Goal: Task Accomplishment & Management: Manage account settings

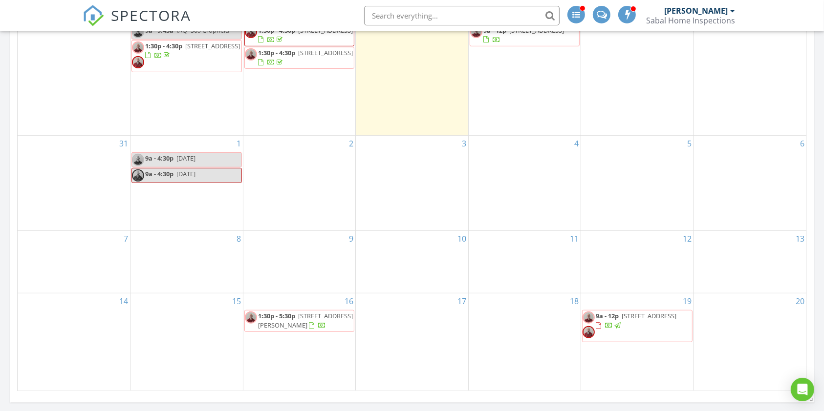
scroll to position [586, 0]
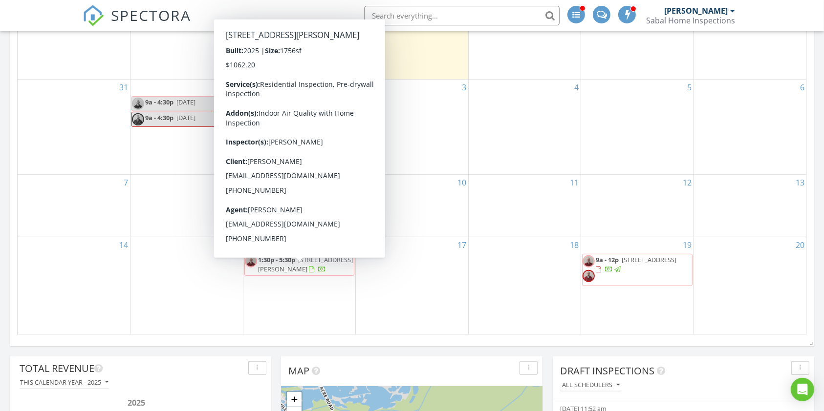
drag, startPoint x: 297, startPoint y: 271, endPoint x: 309, endPoint y: 272, distance: 11.8
click at [309, 272] on span "1:30p - 5:30p 509 Cropfield Dr Lot 104, Summerville 29485" at bounding box center [299, 264] width 109 height 19
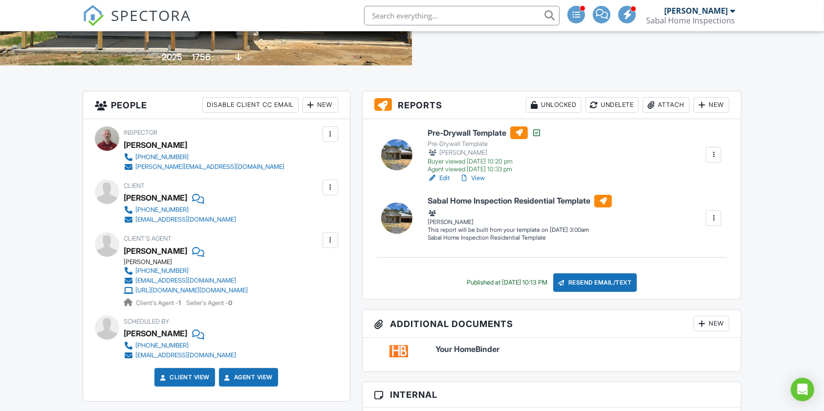
click at [708, 107] on div "New" at bounding box center [711, 105] width 36 height 16
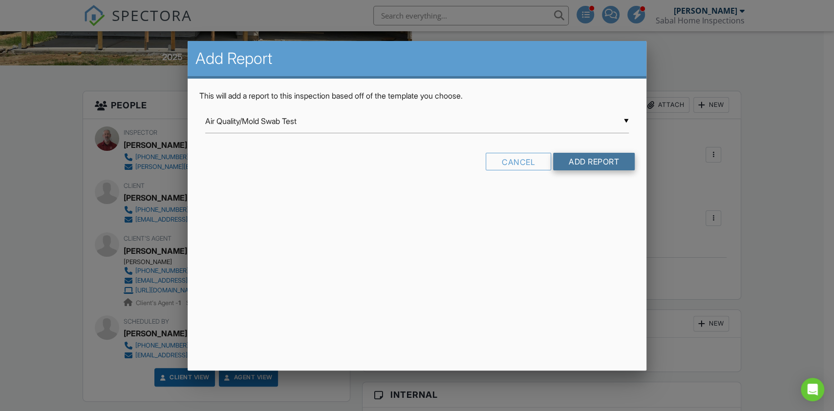
click at [590, 161] on input "Add Report" at bounding box center [594, 162] width 82 height 18
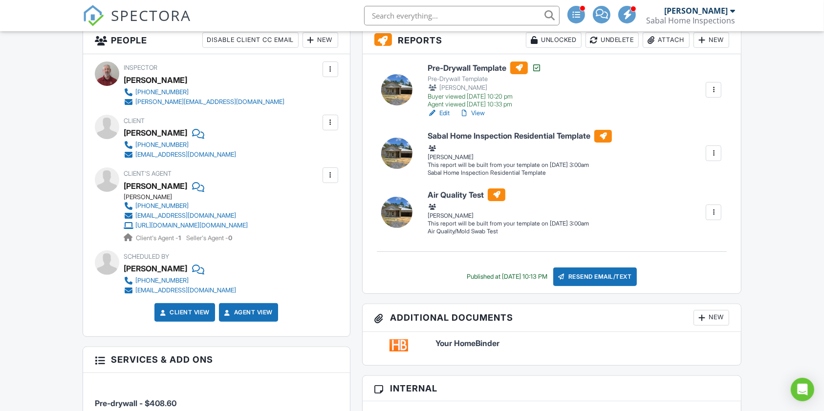
click at [714, 213] on div at bounding box center [713, 213] width 10 height 10
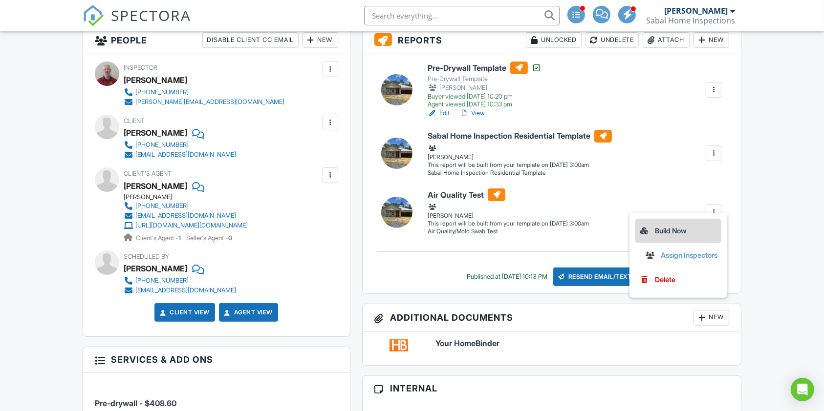
click at [665, 231] on div "Build Now" at bounding box center [678, 231] width 78 height 12
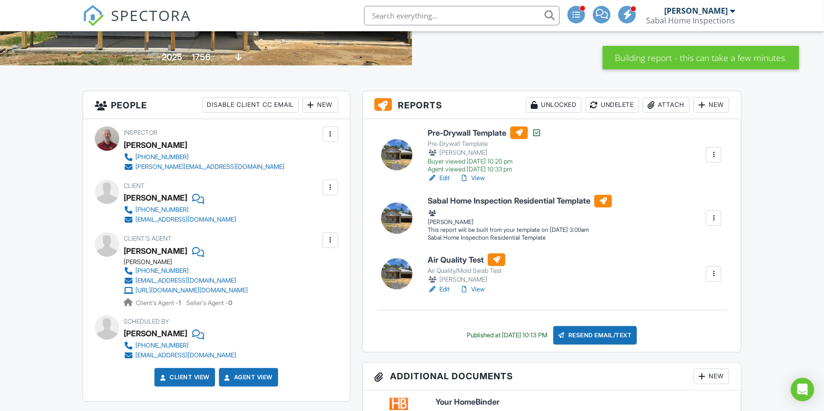
click at [445, 289] on link "Edit" at bounding box center [438, 290] width 22 height 10
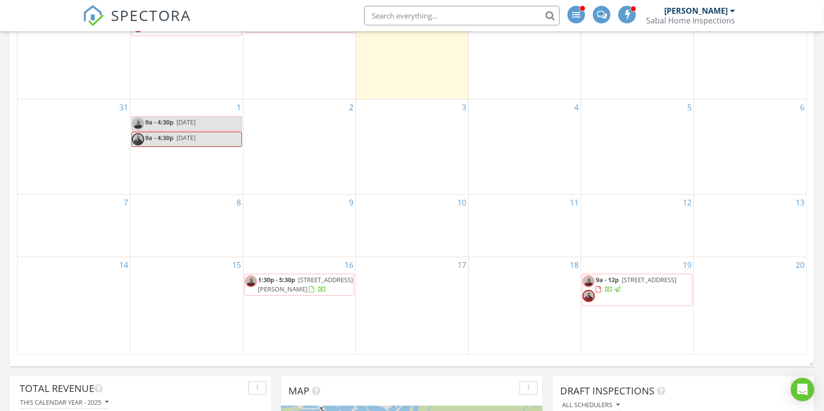
scroll to position [586, 0]
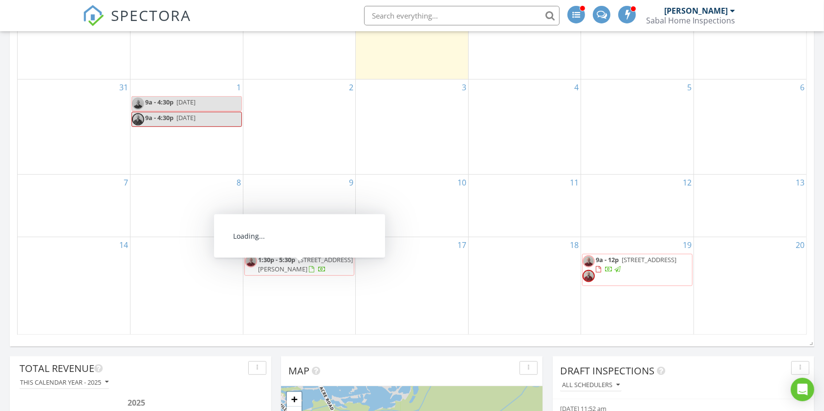
click at [318, 272] on span "1:30p - 5:30p [STREET_ADDRESS][PERSON_NAME]" at bounding box center [299, 264] width 109 height 19
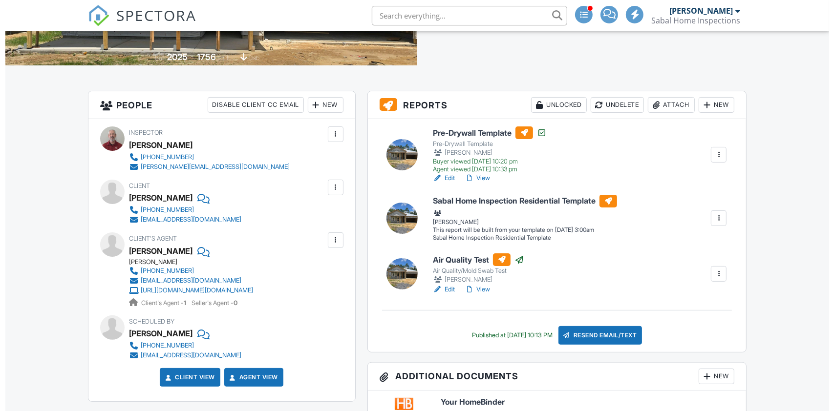
scroll to position [195, 0]
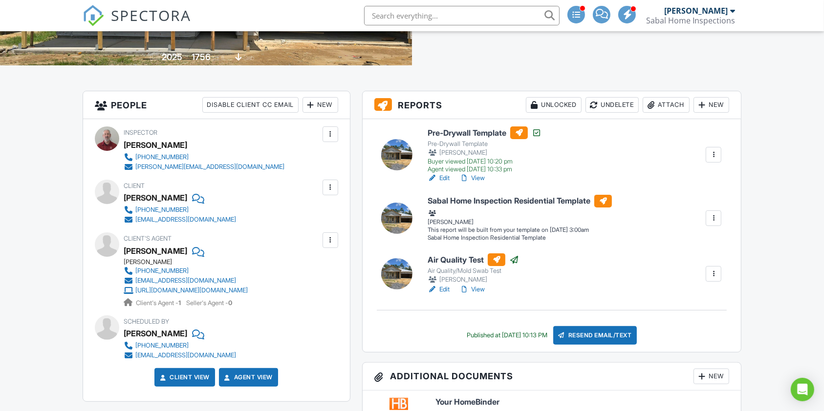
click at [663, 106] on div "Attach" at bounding box center [665, 105] width 47 height 16
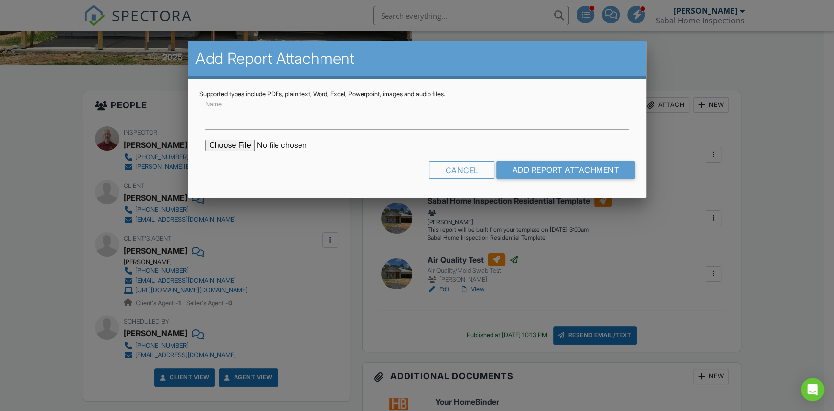
click at [242, 147] on input "file" at bounding box center [288, 146] width 166 height 12
type input "C:\fakepath\MoldReport_509 Cropfield_IAQ.pdf"
click at [543, 170] on input "Add Report Attachment" at bounding box center [565, 170] width 138 height 18
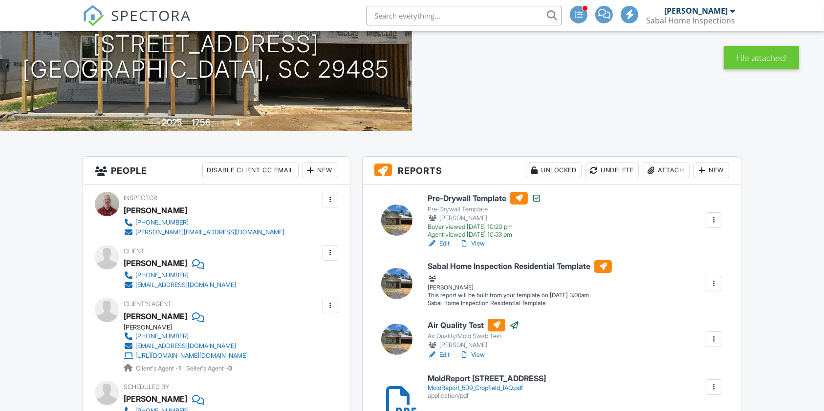
click at [669, 169] on div "Attach" at bounding box center [665, 171] width 47 height 16
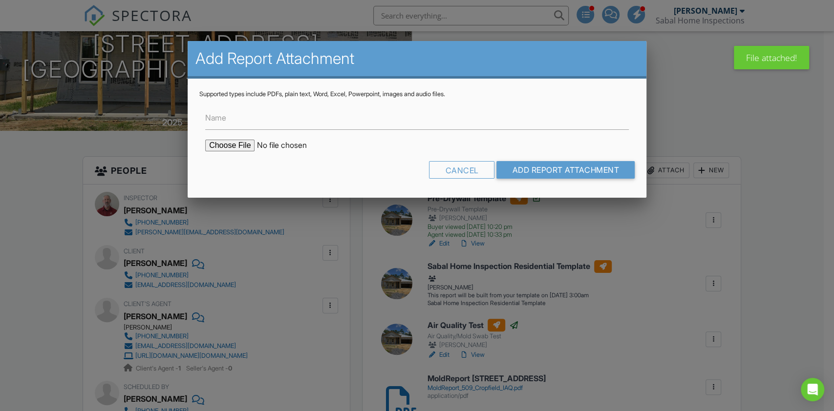
click at [233, 142] on input "file" at bounding box center [288, 146] width 166 height 12
type input "C:\fakepath\MoldReport_509 Cropfield_Swabs.pdf"
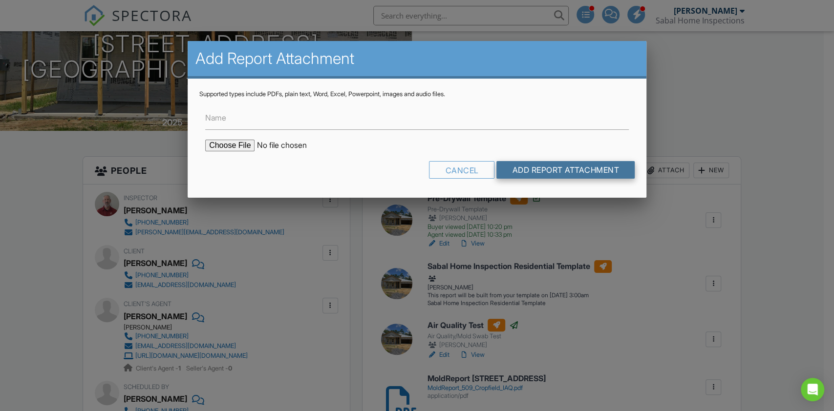
click at [577, 174] on input "Add Report Attachment" at bounding box center [565, 170] width 138 height 18
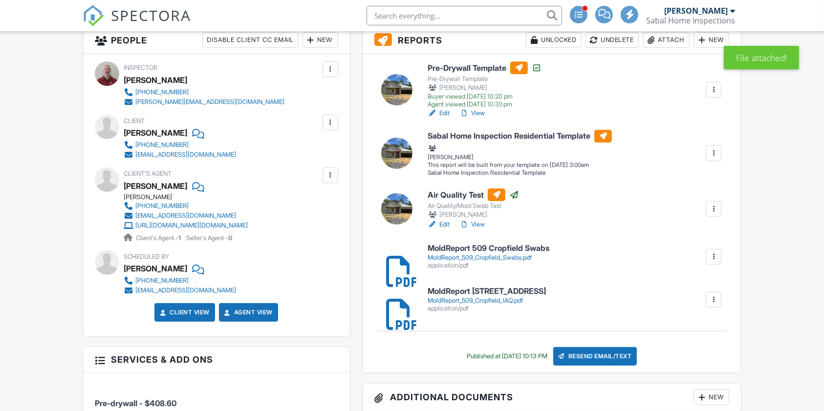
click at [713, 154] on div at bounding box center [713, 153] width 10 height 10
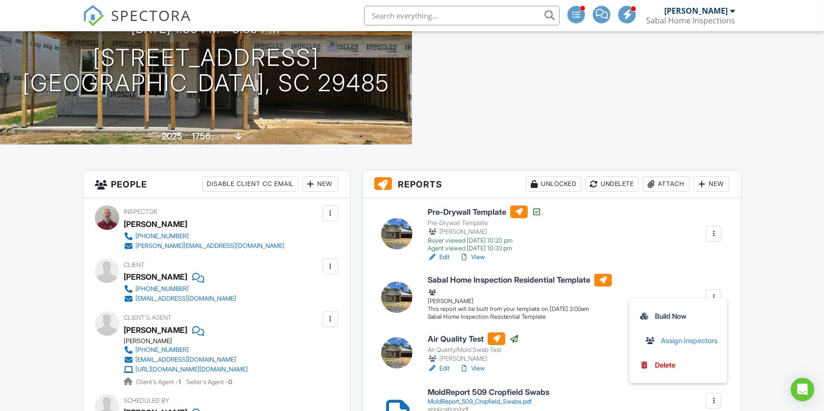
scroll to position [195, 0]
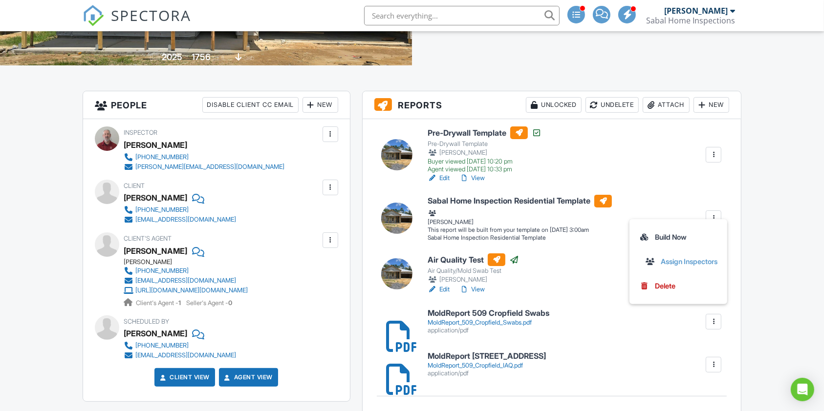
click at [445, 178] on link "Edit" at bounding box center [438, 178] width 22 height 10
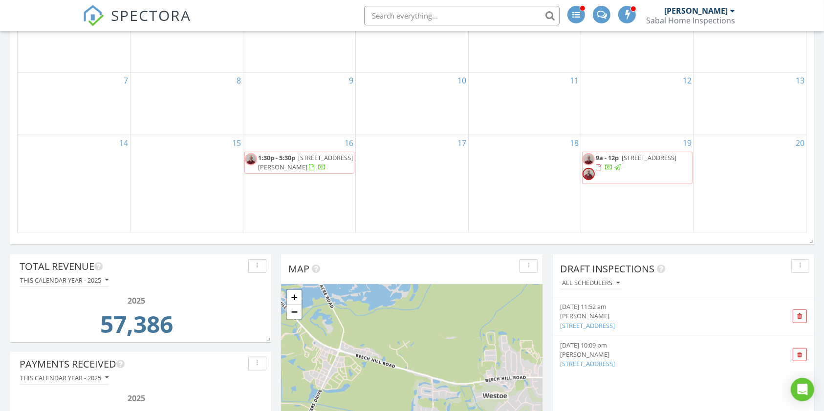
scroll to position [651, 0]
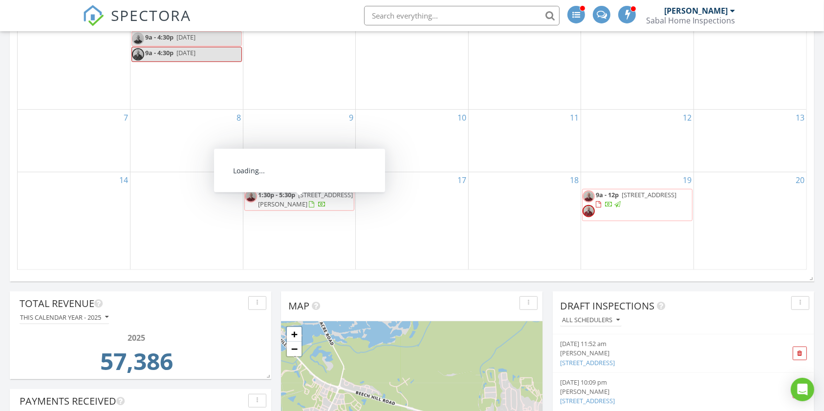
click at [299, 208] on span "509 Cropfield Dr Lot 104, Summerville 29485" at bounding box center [305, 199] width 95 height 18
